Goal: Transaction & Acquisition: Book appointment/travel/reservation

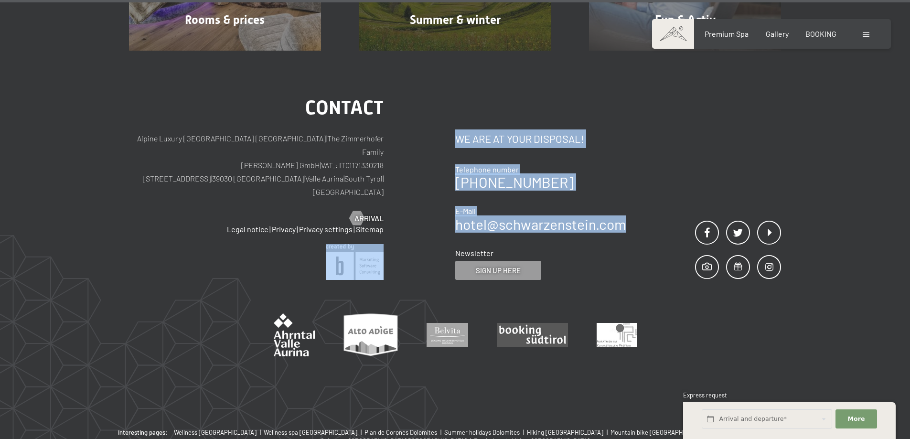
drag, startPoint x: 630, startPoint y: 199, endPoint x: 453, endPoint y: 198, distance: 177.3
click at [453, 198] on div "Contact Alpine Luxury SPA Resort SCHWARZENSTEIN | The Zimmerhofer Family Otmar …" at bounding box center [455, 189] width 652 height 182
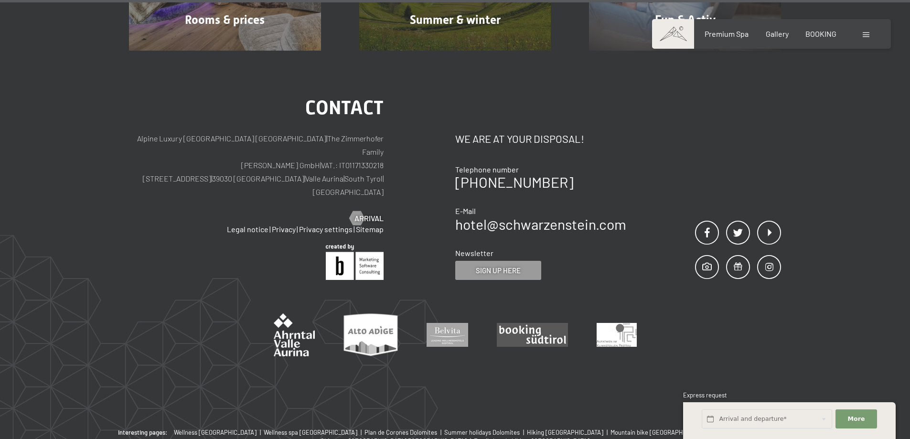
click at [503, 211] on div "Contact We are at your disposal! Telephone number +39 0474 674100 E-Mail hotel@…" at bounding box center [540, 197] width 171 height 167
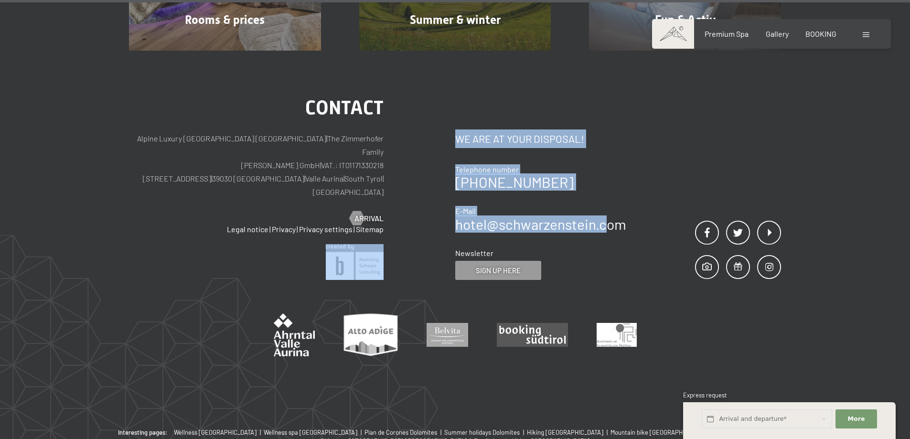
drag, startPoint x: 450, startPoint y: 199, endPoint x: 605, endPoint y: 207, distance: 155.0
click at [605, 206] on div "Contact Alpine Luxury SPA Resort SCHWARZENSTEIN | The Zimmerhofer Family Otmar …" at bounding box center [455, 189] width 652 height 182
click at [606, 208] on div "Contact We are at your disposal! Telephone number +39 0474 674100 E-Mail hotel@…" at bounding box center [540, 197] width 171 height 167
drag, startPoint x: 450, startPoint y: 197, endPoint x: 666, endPoint y: 191, distance: 215.6
click at [666, 191] on div "Contact Alpine Luxury SPA Resort SCHWARZENSTEIN | The Zimmerhofer Family Otmar …" at bounding box center [455, 189] width 652 height 182
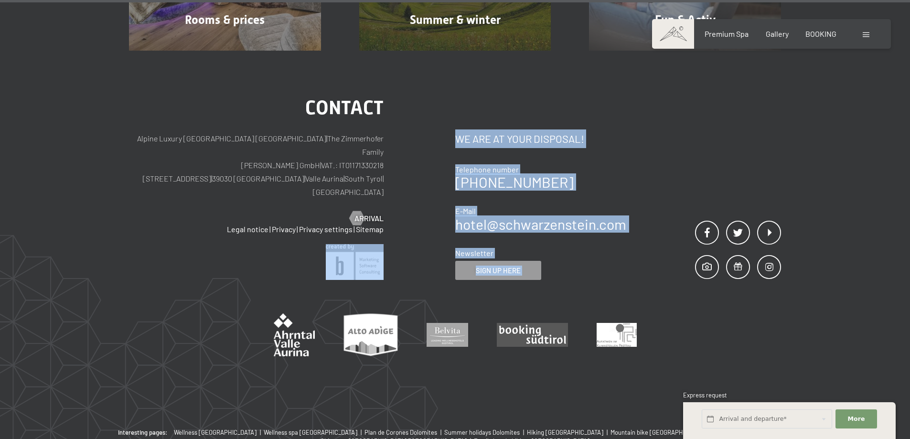
click at [526, 206] on div "E-Mail" at bounding box center [540, 211] width 171 height 11
drag, startPoint x: 454, startPoint y: 198, endPoint x: 641, endPoint y: 198, distance: 186.8
click at [641, 198] on div "Contact Alpine Luxury SPA Resort SCHWARZENSTEIN | The Zimmerhofer Family Otmar …" at bounding box center [455, 189] width 652 height 182
click at [622, 206] on div "E-Mail" at bounding box center [540, 211] width 171 height 11
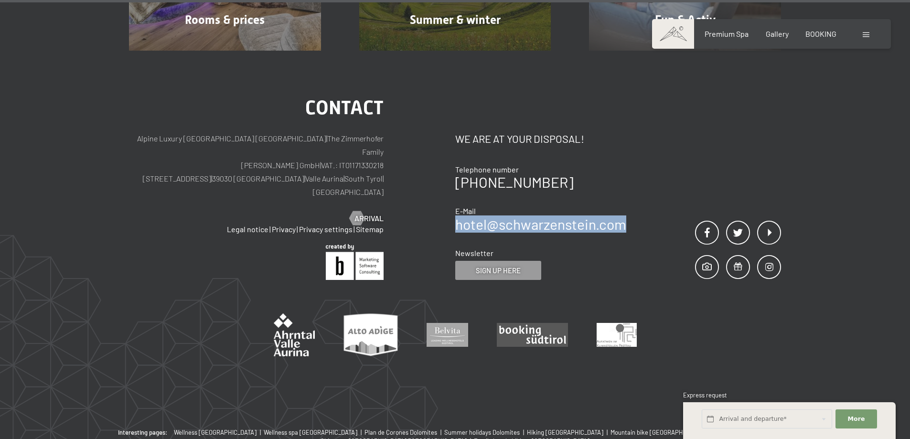
drag, startPoint x: 628, startPoint y: 198, endPoint x: 459, endPoint y: 198, distance: 169.6
click at [459, 198] on div "Contact We are at your disposal! Telephone number +39 0474 674100 E-Mail hotel@…" at bounding box center [618, 189] width 326 height 182
copy link "hotel@ no-spam. schwarzenstein. no-spam. com"
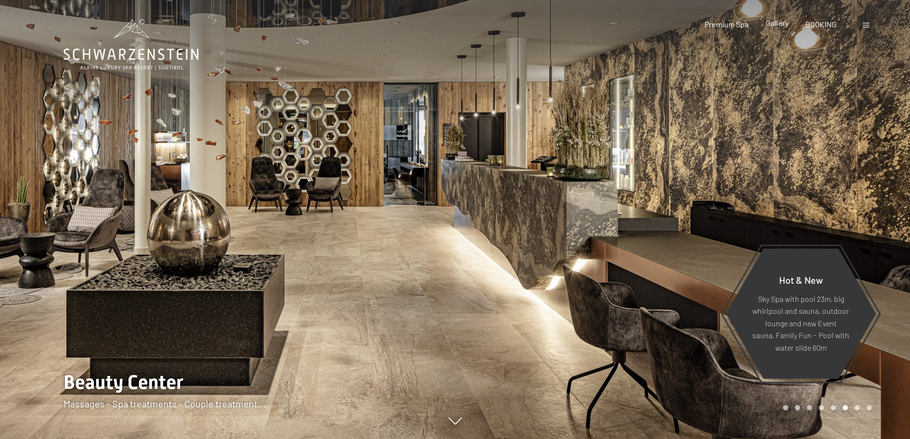
click at [784, 24] on span "Gallery" at bounding box center [777, 22] width 23 height 9
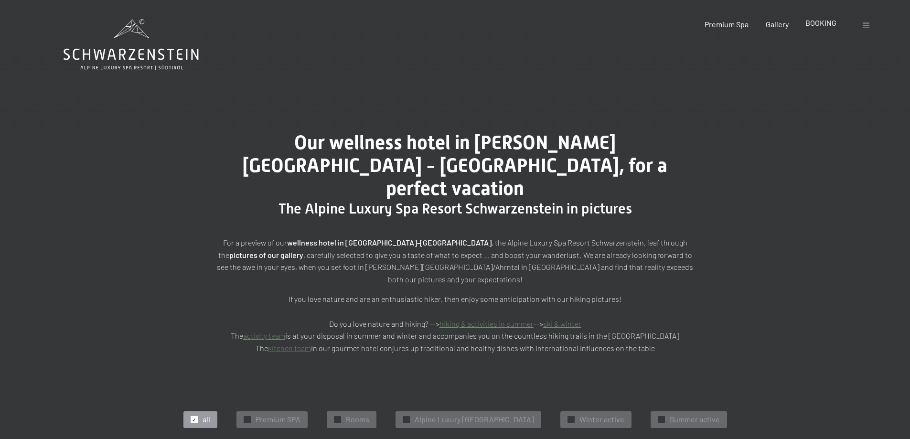
click at [831, 22] on span "BOOKING" at bounding box center [821, 22] width 31 height 9
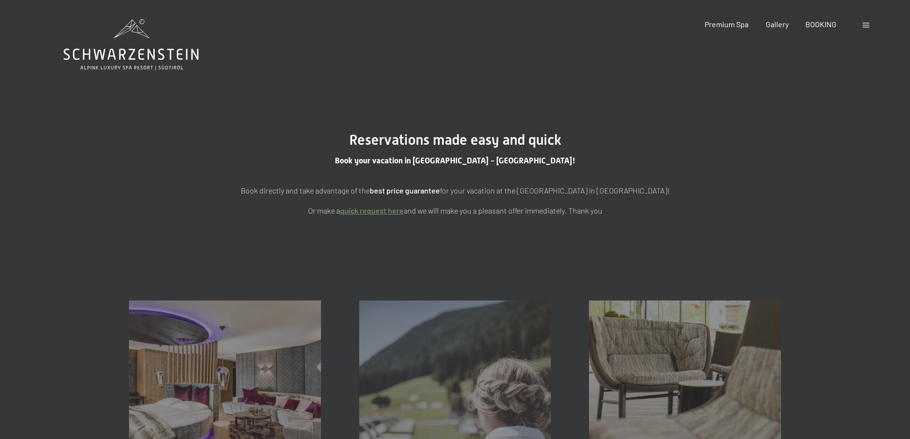
click at [865, 22] on div at bounding box center [867, 24] width 9 height 11
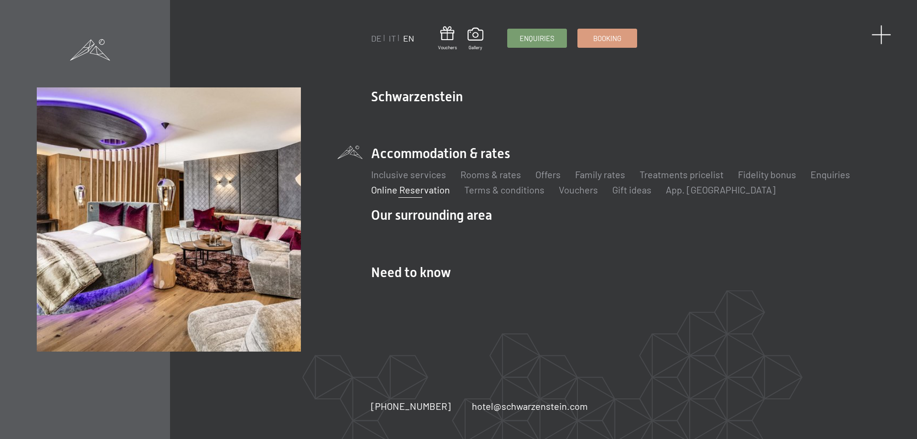
click at [880, 38] on span at bounding box center [882, 35] width 20 height 20
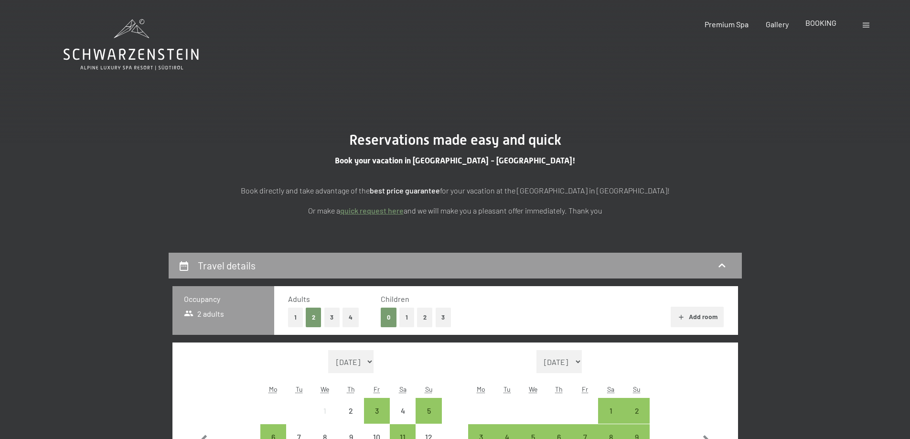
click at [825, 20] on span "BOOKING" at bounding box center [821, 22] width 31 height 9
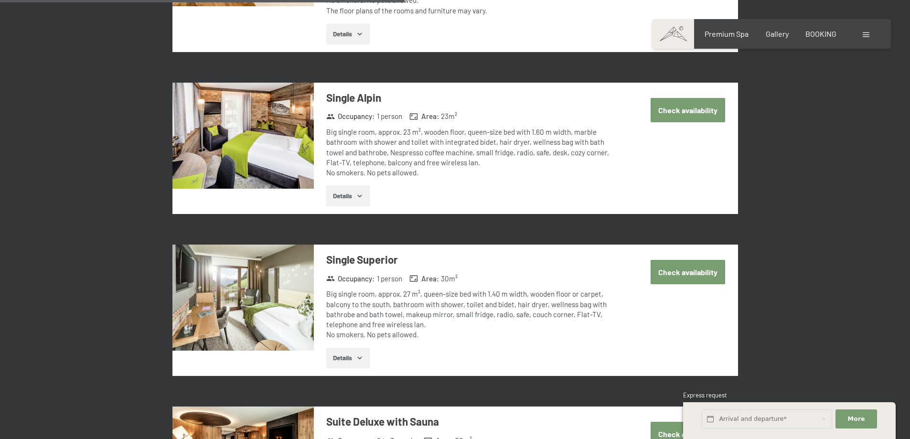
scroll to position [1624, 0]
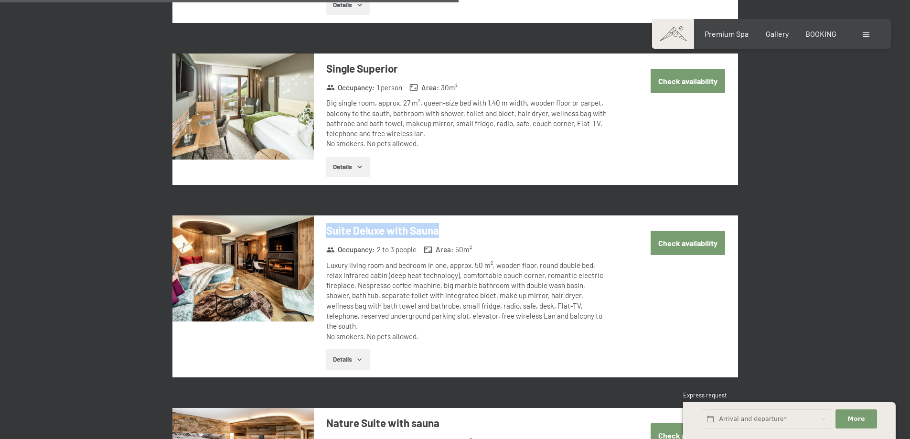
drag, startPoint x: 327, startPoint y: 231, endPoint x: 446, endPoint y: 234, distance: 119.0
click at [446, 234] on h3 "Suite Deluxe with Sauna" at bounding box center [468, 230] width 284 height 15
copy h3 "Suite Deluxe with Sauna"
